Goal: Information Seeking & Learning: Learn about a topic

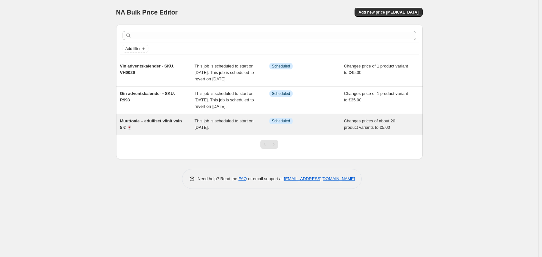
click at [169, 131] on div "Muuttoale – edulliset viinit vain 5 € 🍷" at bounding box center [157, 124] width 75 height 13
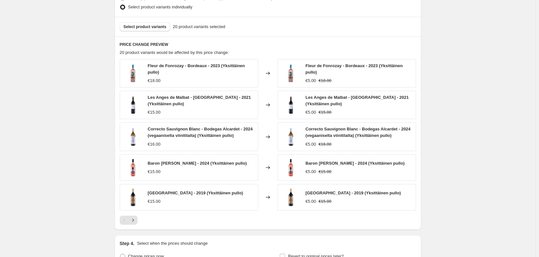
scroll to position [323, 0]
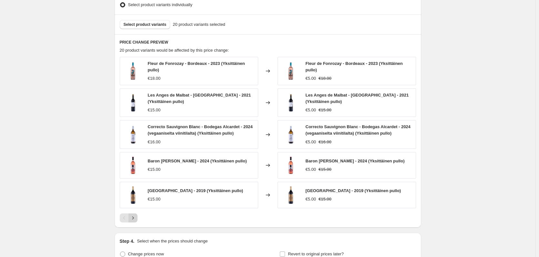
click at [136, 220] on icon "Next" at bounding box center [133, 218] width 6 height 6
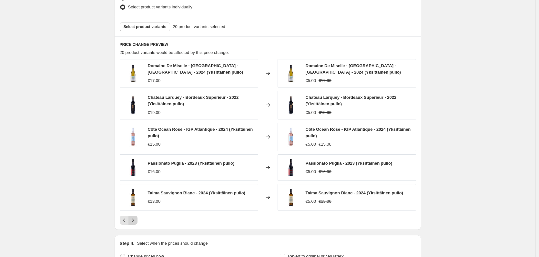
click at [134, 218] on icon "Next" at bounding box center [133, 220] width 6 height 6
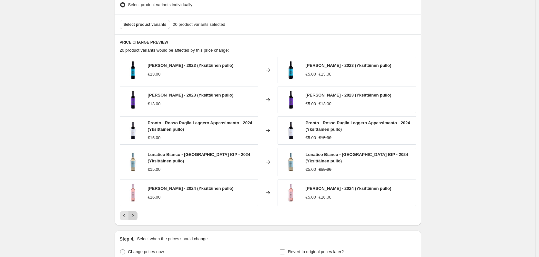
click at [136, 216] on icon "Next" at bounding box center [133, 215] width 6 height 6
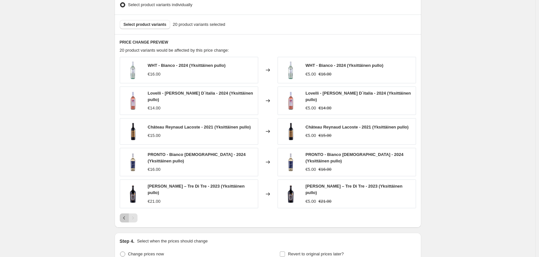
click at [125, 215] on icon "Previous" at bounding box center [124, 218] width 6 height 6
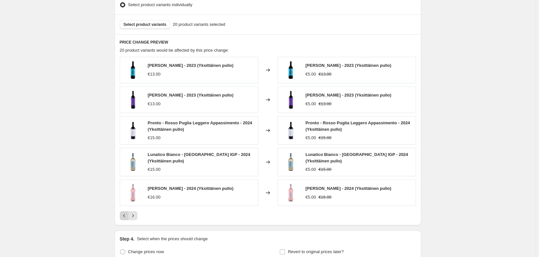
click at [125, 215] on icon "Previous" at bounding box center [124, 215] width 6 height 6
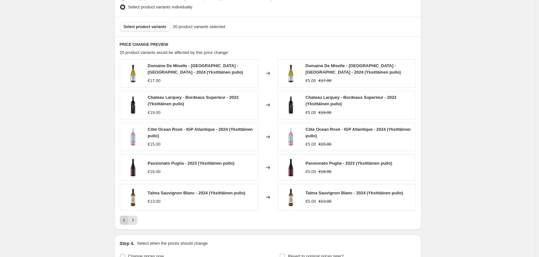
click at [125, 217] on icon "Previous" at bounding box center [124, 220] width 6 height 6
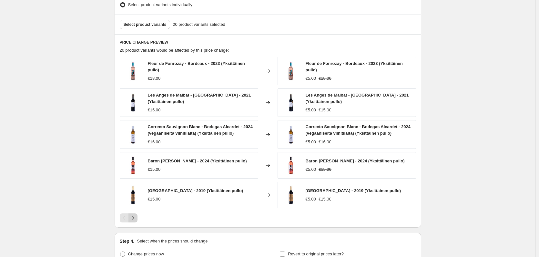
click at [136, 216] on icon "Next" at bounding box center [133, 218] width 6 height 6
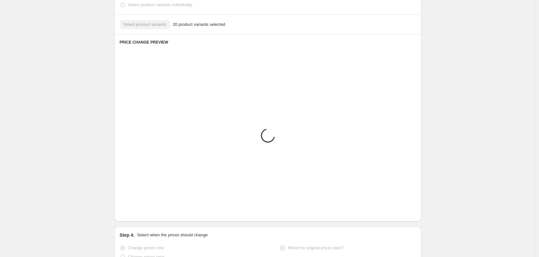
click at [137, 216] on button "Next" at bounding box center [132, 211] width 9 height 9
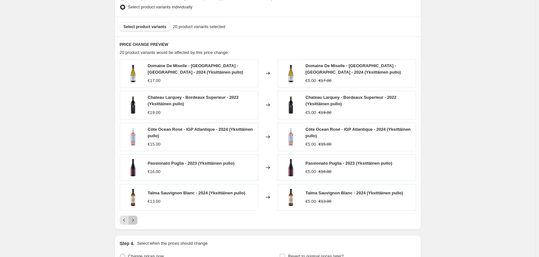
click at [135, 217] on icon "Next" at bounding box center [133, 220] width 6 height 6
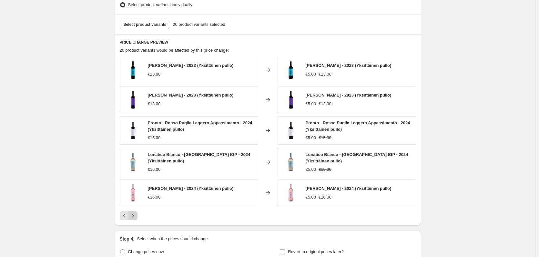
click at [135, 217] on icon "Next" at bounding box center [133, 215] width 6 height 6
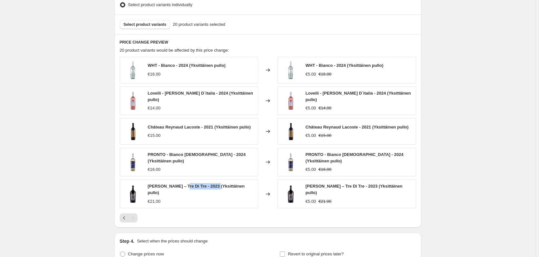
drag, startPoint x: 216, startPoint y: 189, endPoint x: 207, endPoint y: 189, distance: 9.7
click at [186, 189] on span "[PERSON_NAME] – Tre Di Tre - 2023 (Yksittäinen pullo)" at bounding box center [196, 189] width 97 height 11
drag, startPoint x: 218, startPoint y: 188, endPoint x: 150, endPoint y: 190, distance: 68.4
click at [150, 190] on span "[PERSON_NAME] – Tre Di Tre - 2023 (Yksittäinen pullo)" at bounding box center [196, 189] width 97 height 11
copy span "[PERSON_NAME] – Tre Di Tre - 2023"
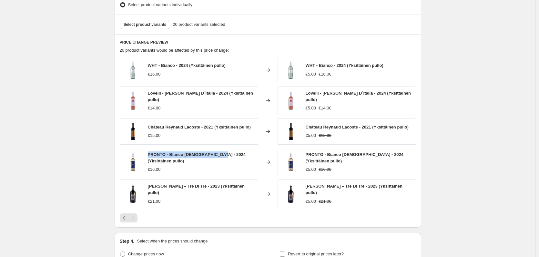
drag, startPoint x: 149, startPoint y: 154, endPoint x: 219, endPoint y: 156, distance: 69.7
click at [219, 156] on span "PRONTO - Bianco [DEMOGRAPHIC_DATA] - 2024 (Yksittäinen pullo)" at bounding box center [197, 157] width 98 height 11
copy span "PRONTO - Bianco [DEMOGRAPHIC_DATA] - 2024"
